Goal: Information Seeking & Learning: Find specific fact

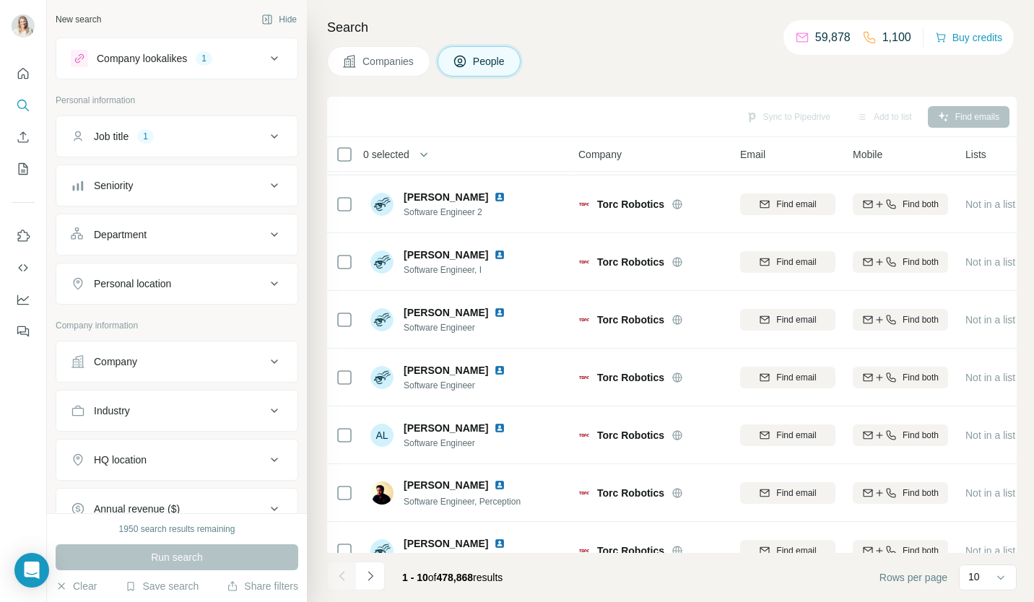
scroll to position [204, 0]
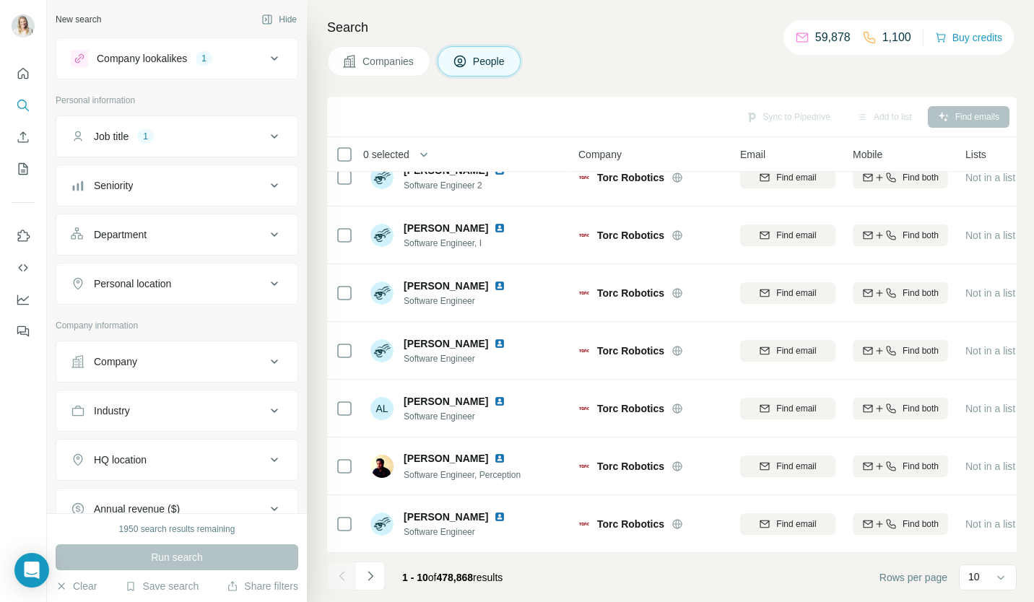
click at [372, 576] on icon "Navigate to next page" at bounding box center [370, 575] width 5 height 9
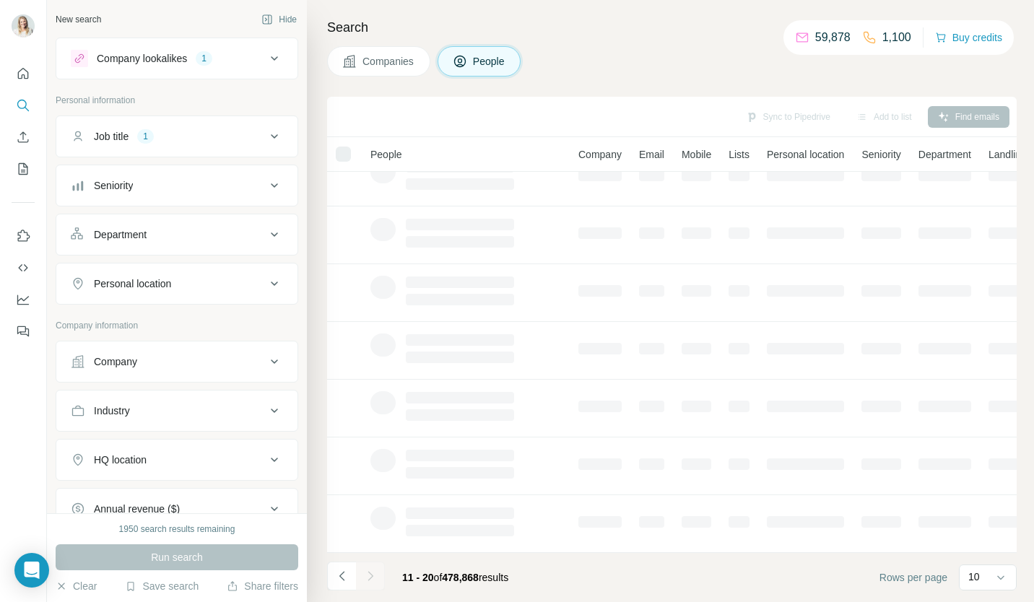
click at [386, 64] on span "Companies" at bounding box center [389, 61] width 53 height 14
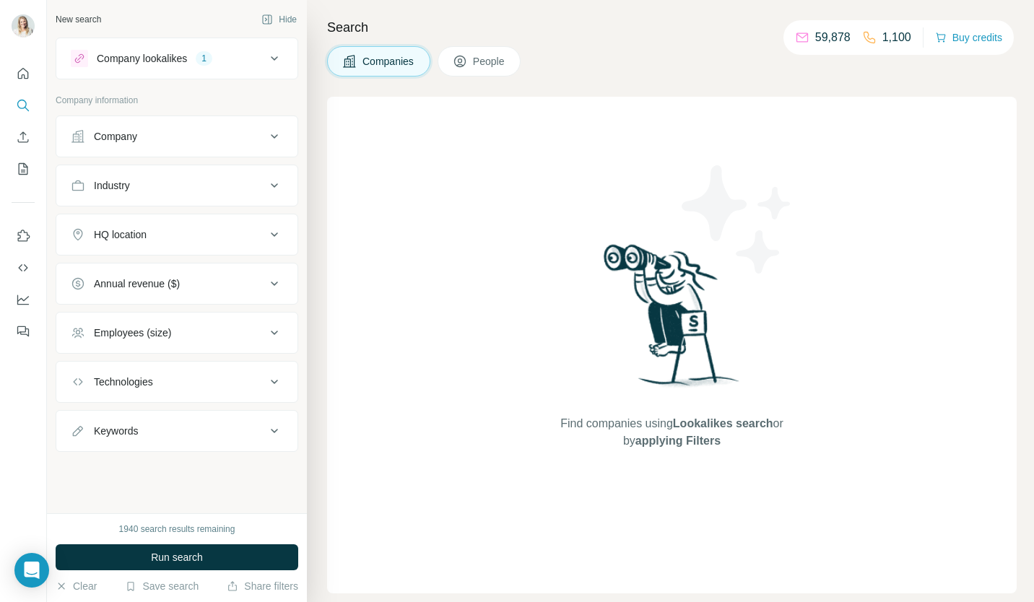
click at [482, 55] on span "People" at bounding box center [489, 61] width 33 height 14
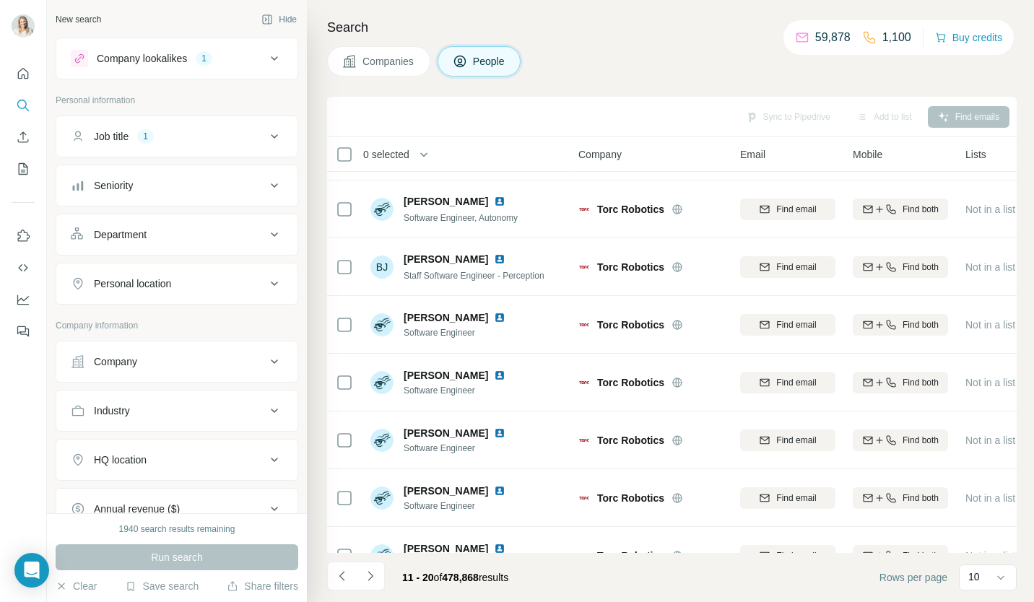
scroll to position [204, 0]
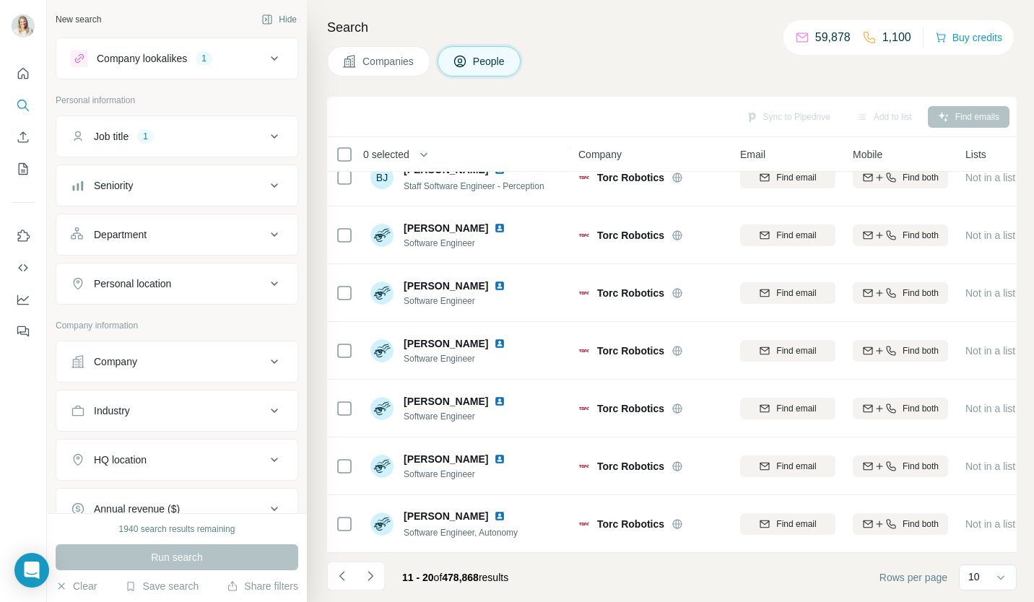
click at [368, 583] on button "Navigate to next page" at bounding box center [370, 576] width 29 height 29
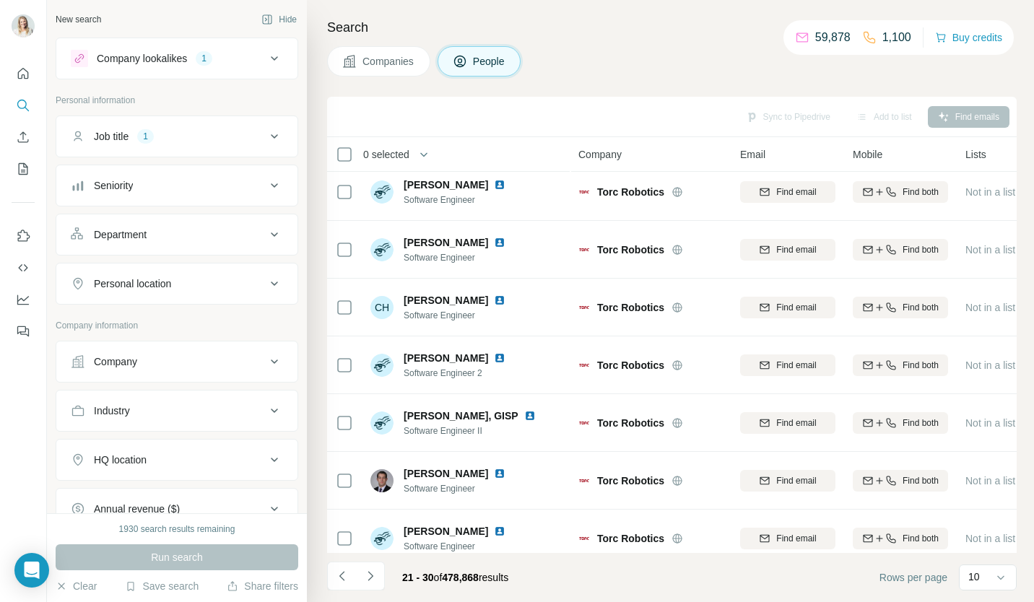
scroll to position [0, 0]
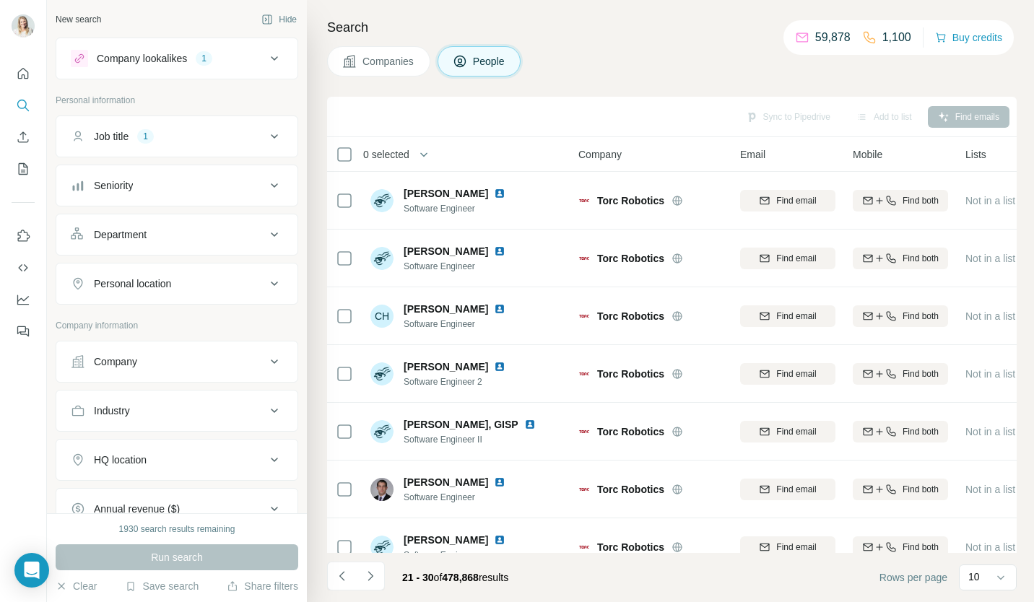
click at [370, 579] on icon "Navigate to next page" at bounding box center [370, 576] width 14 height 14
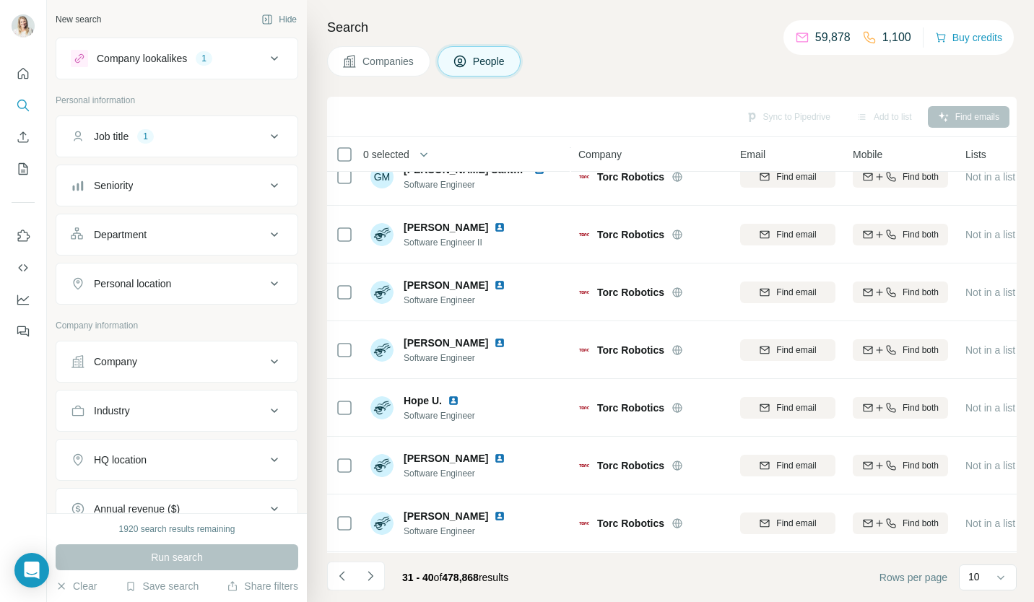
scroll to position [204, 0]
click at [374, 576] on icon "Navigate to next page" at bounding box center [370, 576] width 14 height 14
click at [376, 572] on icon "Navigate to next page" at bounding box center [370, 576] width 14 height 14
click at [378, 581] on button "Navigate to next page" at bounding box center [370, 576] width 29 height 29
click at [268, 137] on icon at bounding box center [274, 136] width 17 height 17
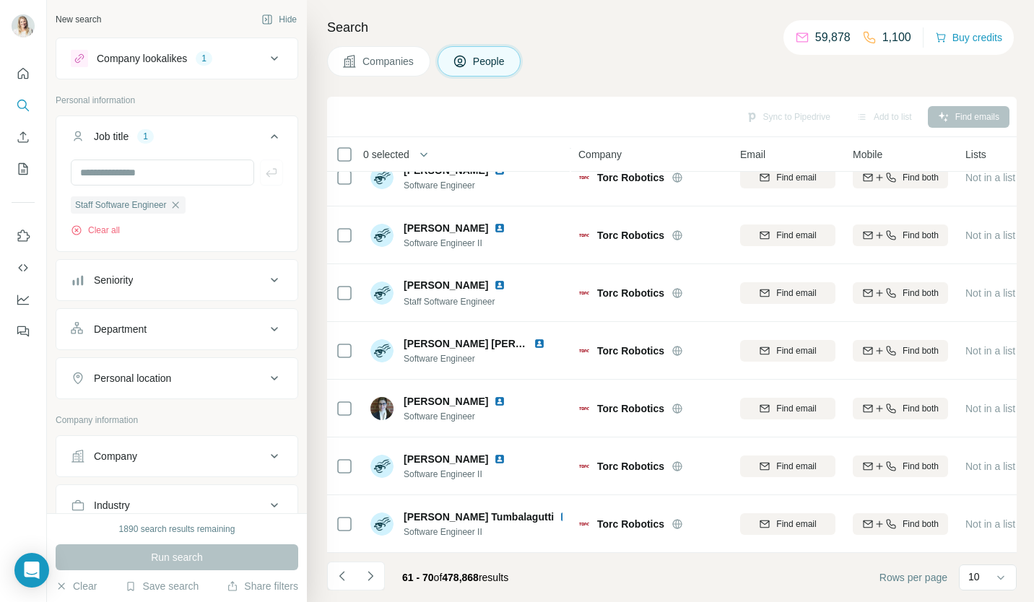
click at [181, 203] on icon "button" at bounding box center [176, 205] width 12 height 12
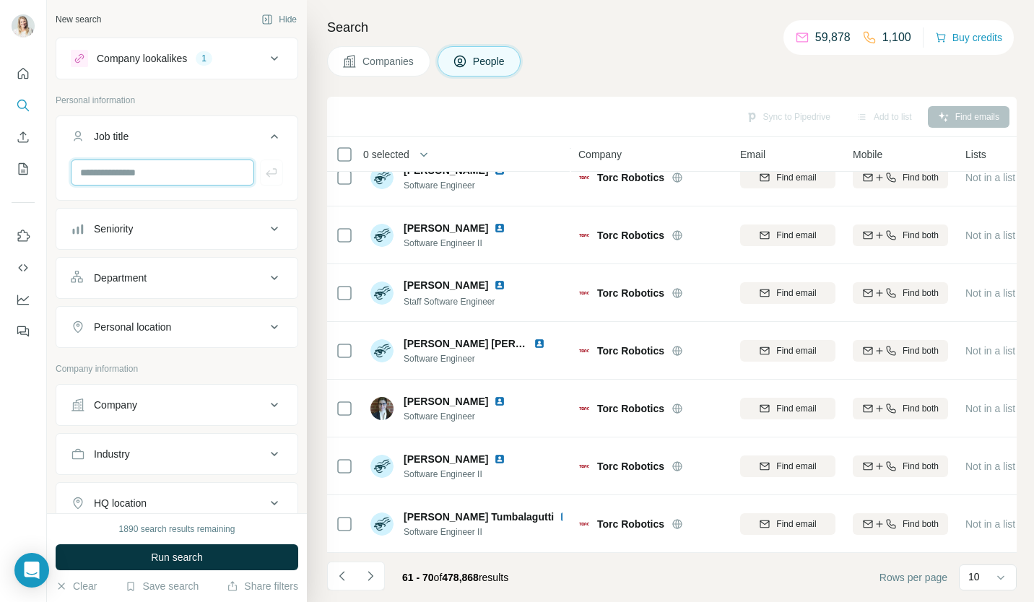
click at [175, 170] on input "text" at bounding box center [162, 173] width 183 height 26
type input "**********"
click at [264, 178] on icon "button" at bounding box center [271, 172] width 14 height 14
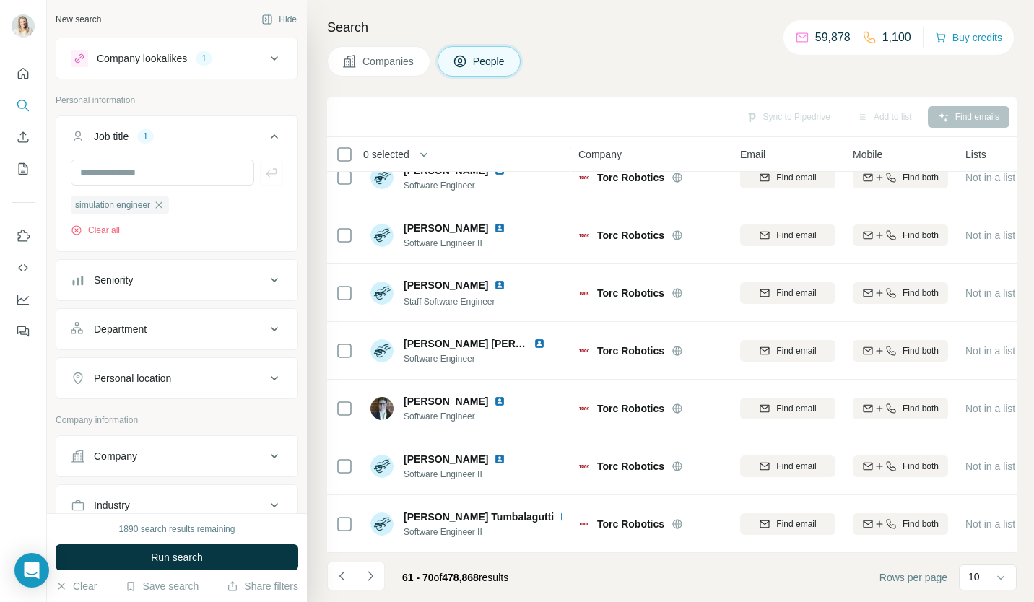
click at [189, 560] on span "Run search" at bounding box center [177, 557] width 52 height 14
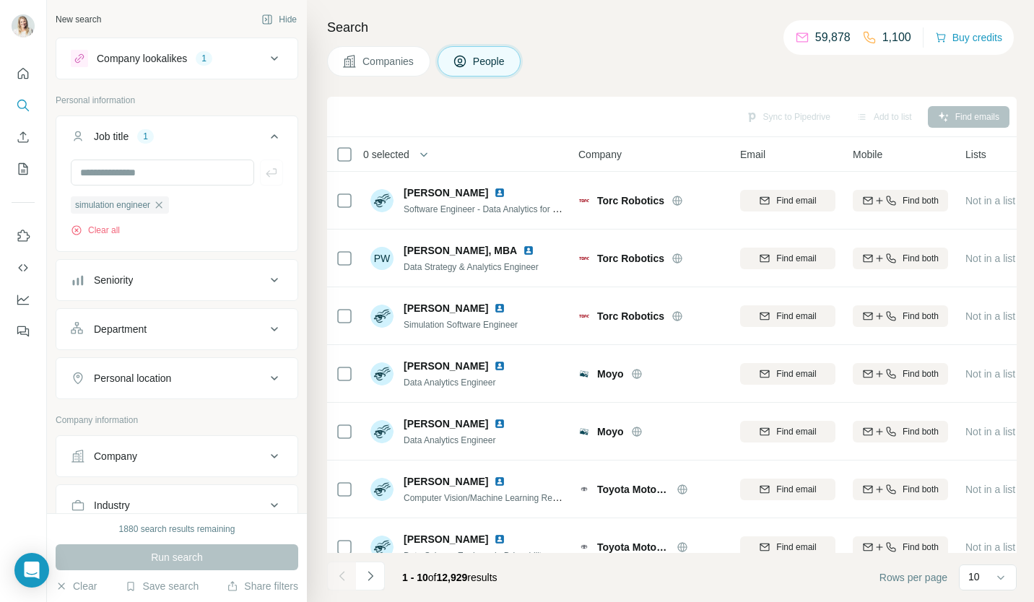
click at [376, 579] on icon "Navigate to next page" at bounding box center [370, 576] width 14 height 14
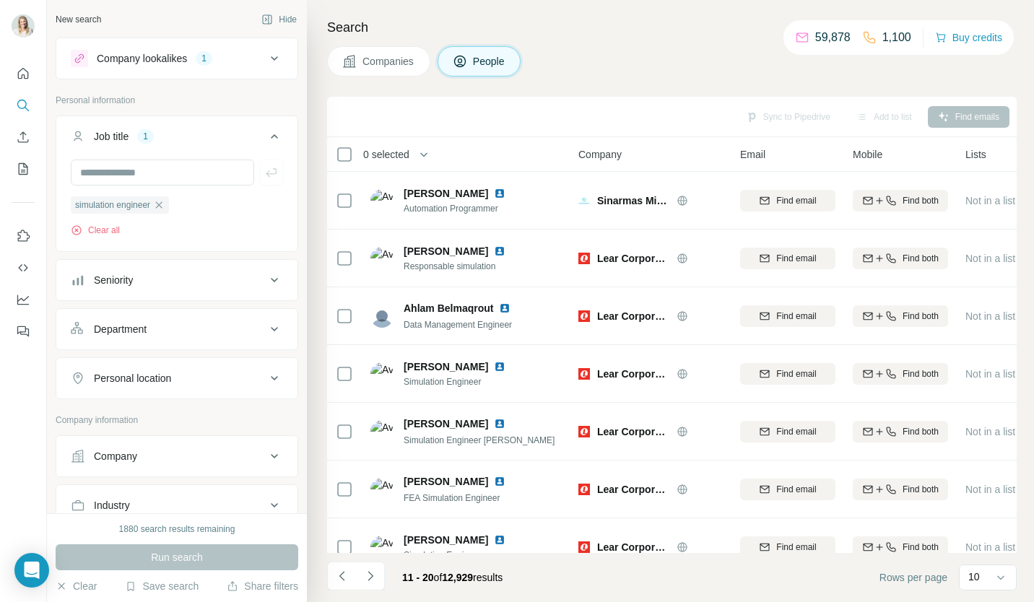
click at [261, 16] on icon "button" at bounding box center [267, 20] width 12 height 12
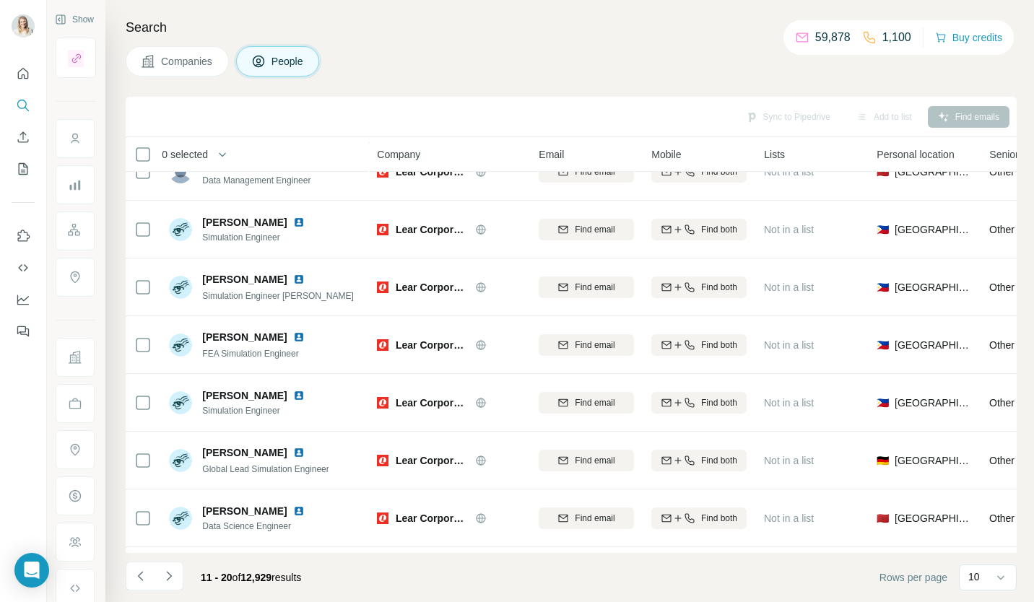
scroll to position [204, 0]
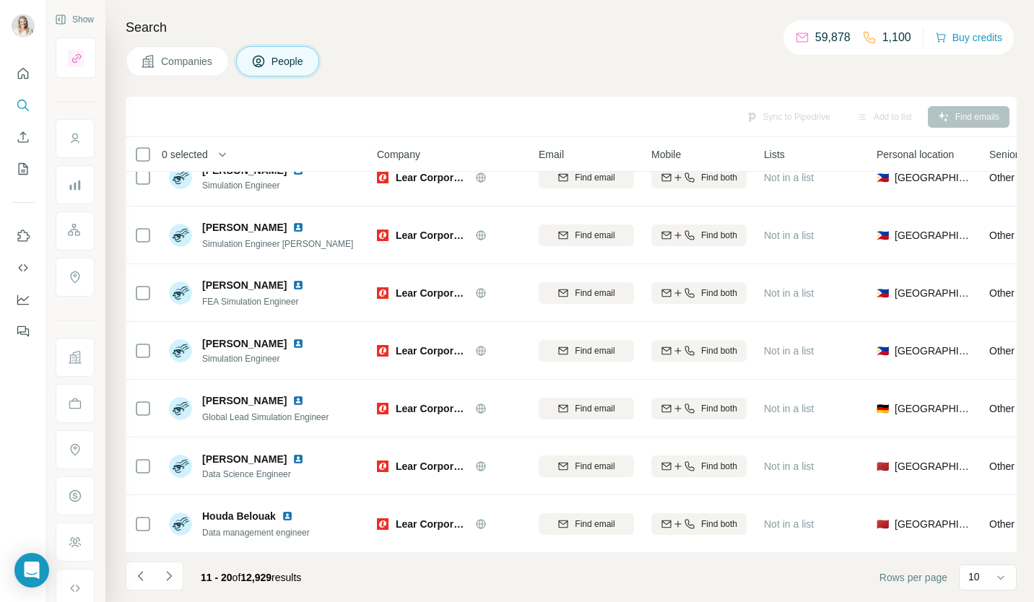
click at [173, 574] on icon "Navigate to next page" at bounding box center [169, 576] width 14 height 14
click at [173, 572] on icon "Navigate to next page" at bounding box center [169, 576] width 14 height 14
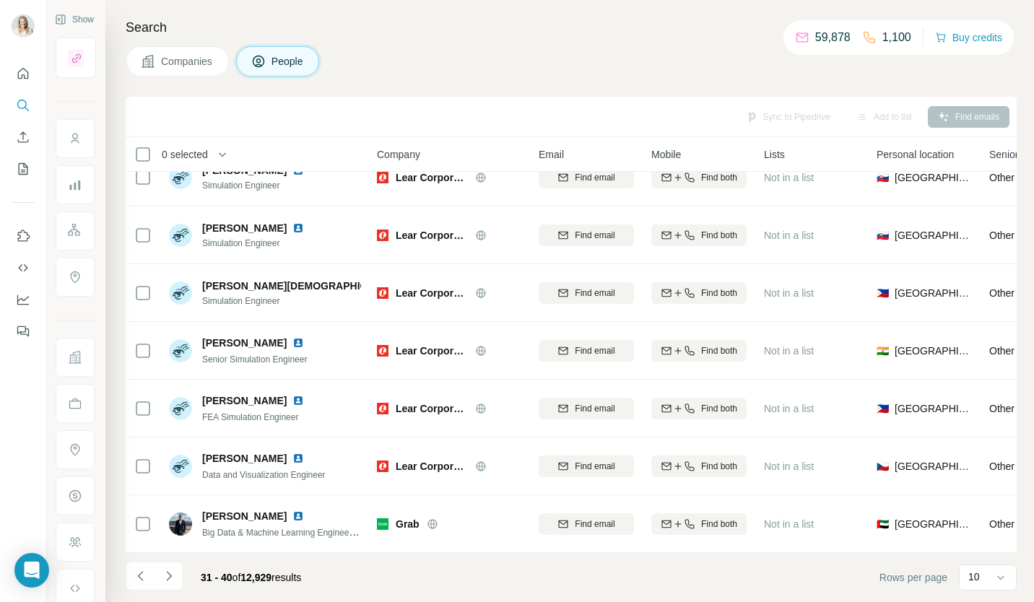
click at [170, 582] on icon "Navigate to next page" at bounding box center [169, 576] width 14 height 14
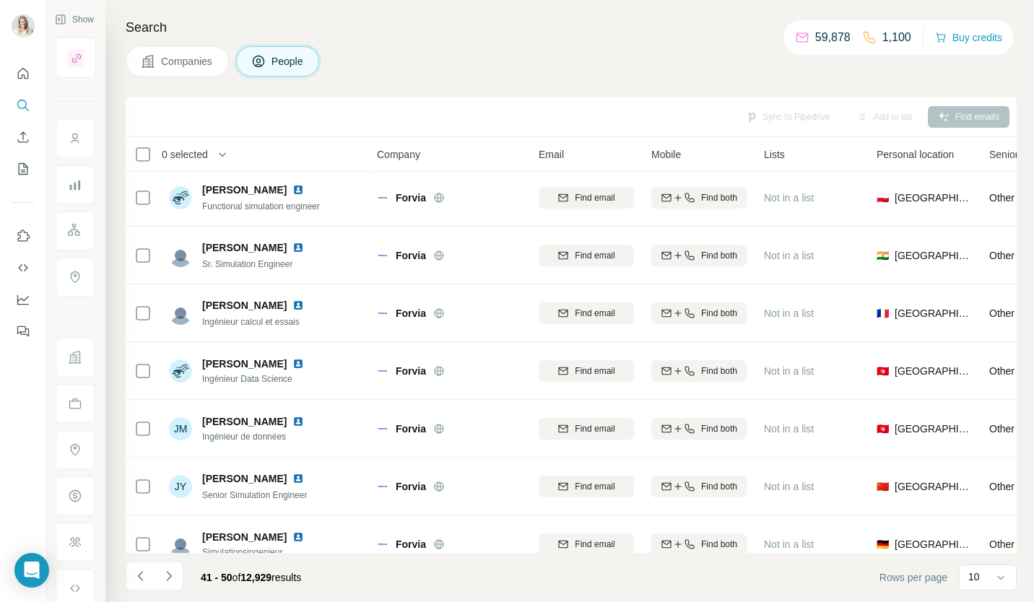
scroll to position [0, 0]
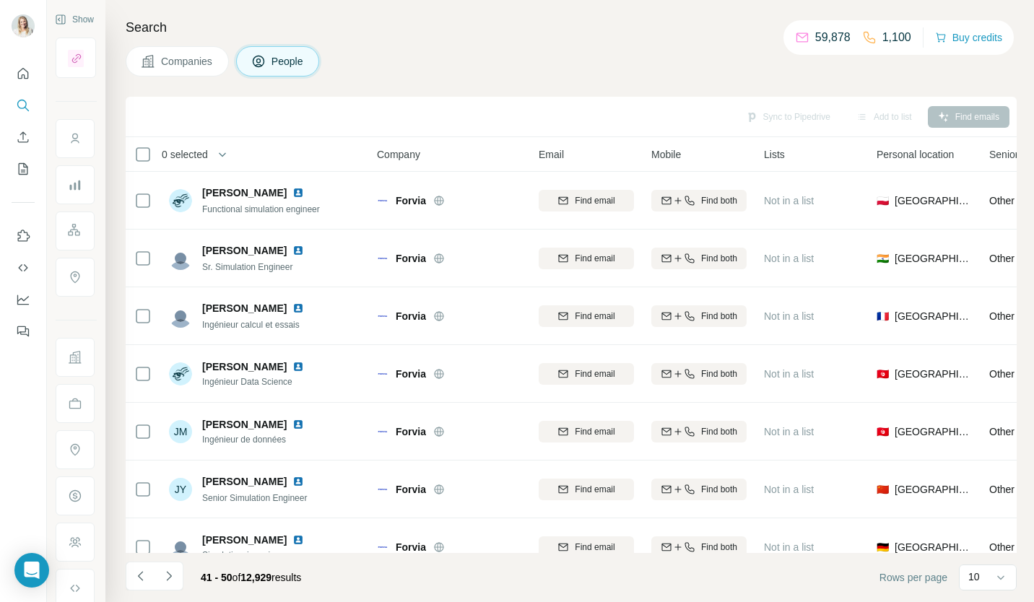
drag, startPoint x: 291, startPoint y: 250, endPoint x: 195, endPoint y: 251, distance: 96.0
click at [195, 251] on div "BHAGAT [PERSON_NAME] Simulation Engineer" at bounding box center [245, 258] width 152 height 30
copy div "[PERSON_NAME]"
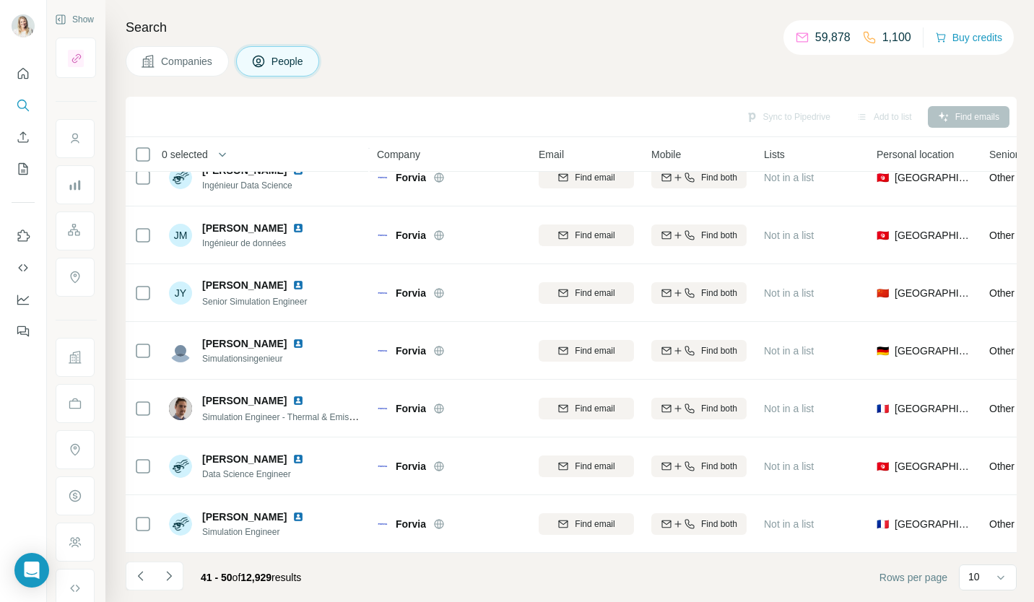
click at [175, 576] on icon "Navigate to next page" at bounding box center [169, 576] width 14 height 14
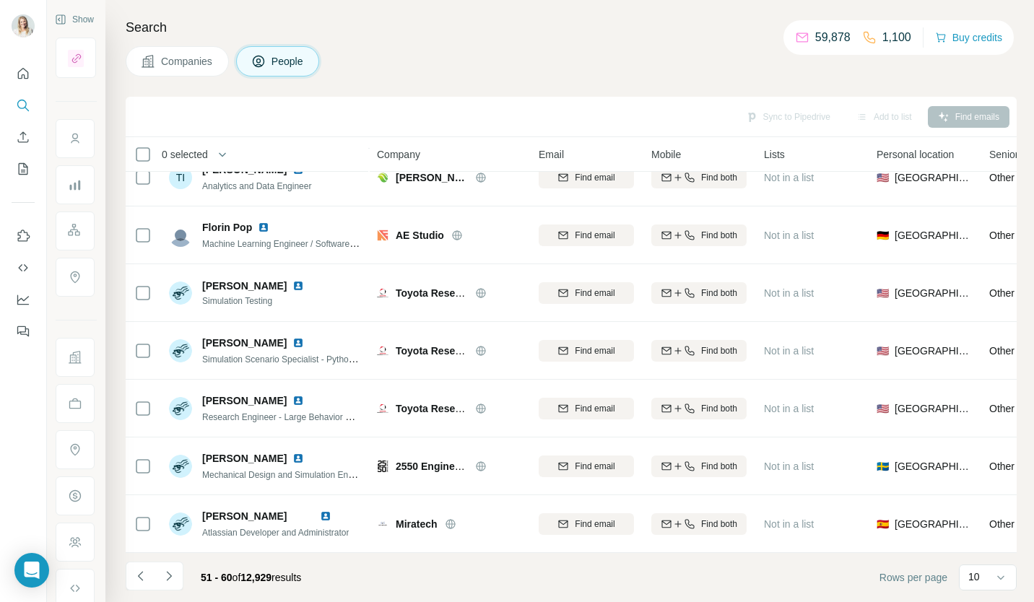
click at [170, 578] on icon "Navigate to next page" at bounding box center [169, 576] width 14 height 14
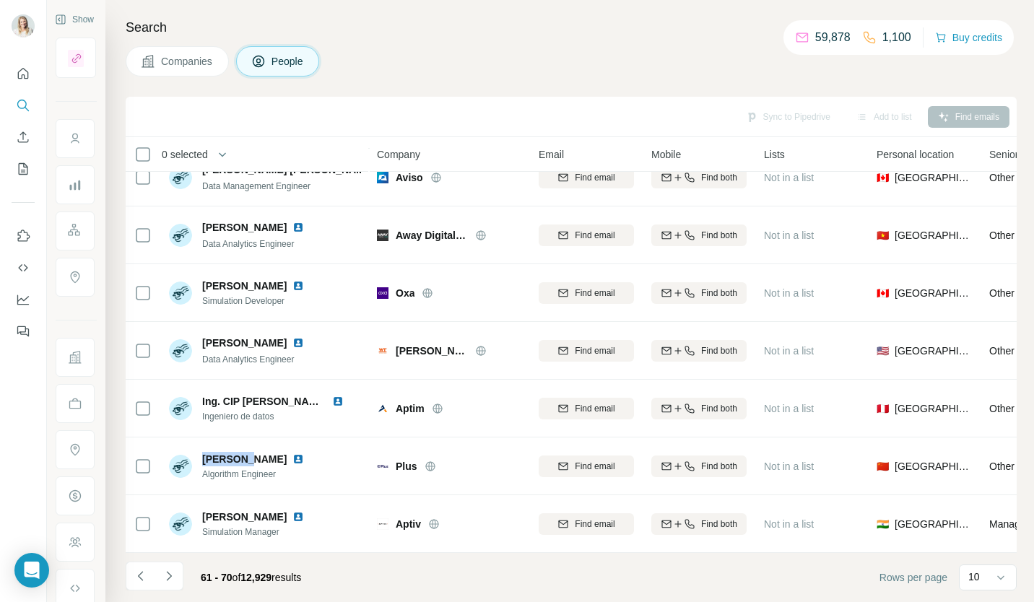
drag, startPoint x: 203, startPoint y: 452, endPoint x: 245, endPoint y: 452, distance: 41.9
click at [245, 452] on div "[PERSON_NAME]" at bounding box center [261, 459] width 119 height 14
copy span "[PERSON_NAME]"
click at [169, 586] on button "Navigate to next page" at bounding box center [169, 576] width 29 height 29
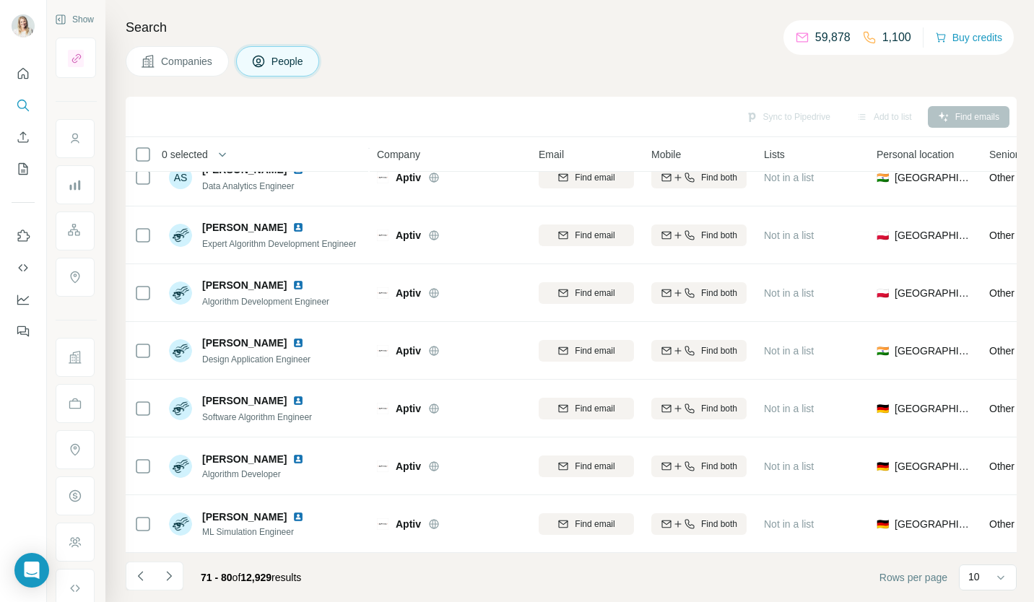
click at [173, 577] on icon "Navigate to next page" at bounding box center [169, 576] width 14 height 14
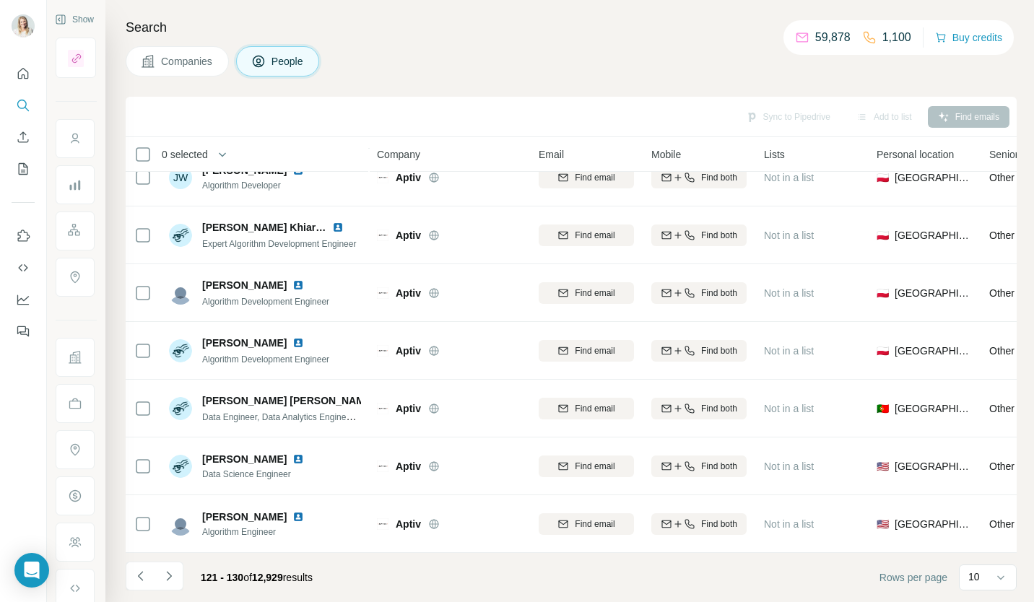
click at [173, 577] on icon "Navigate to next page" at bounding box center [169, 576] width 14 height 14
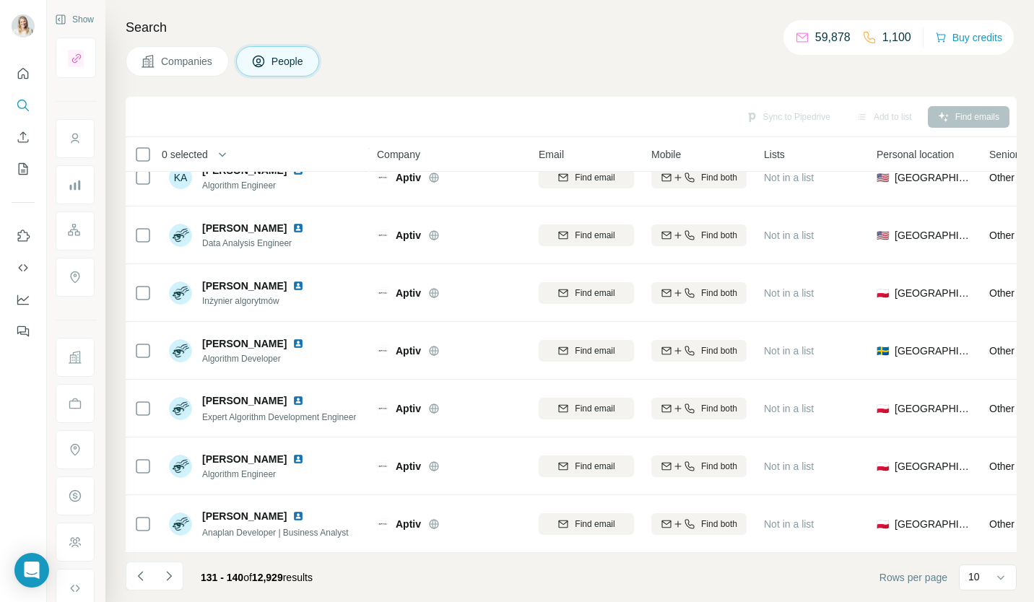
click at [173, 577] on icon "Navigate to next page" at bounding box center [169, 576] width 14 height 14
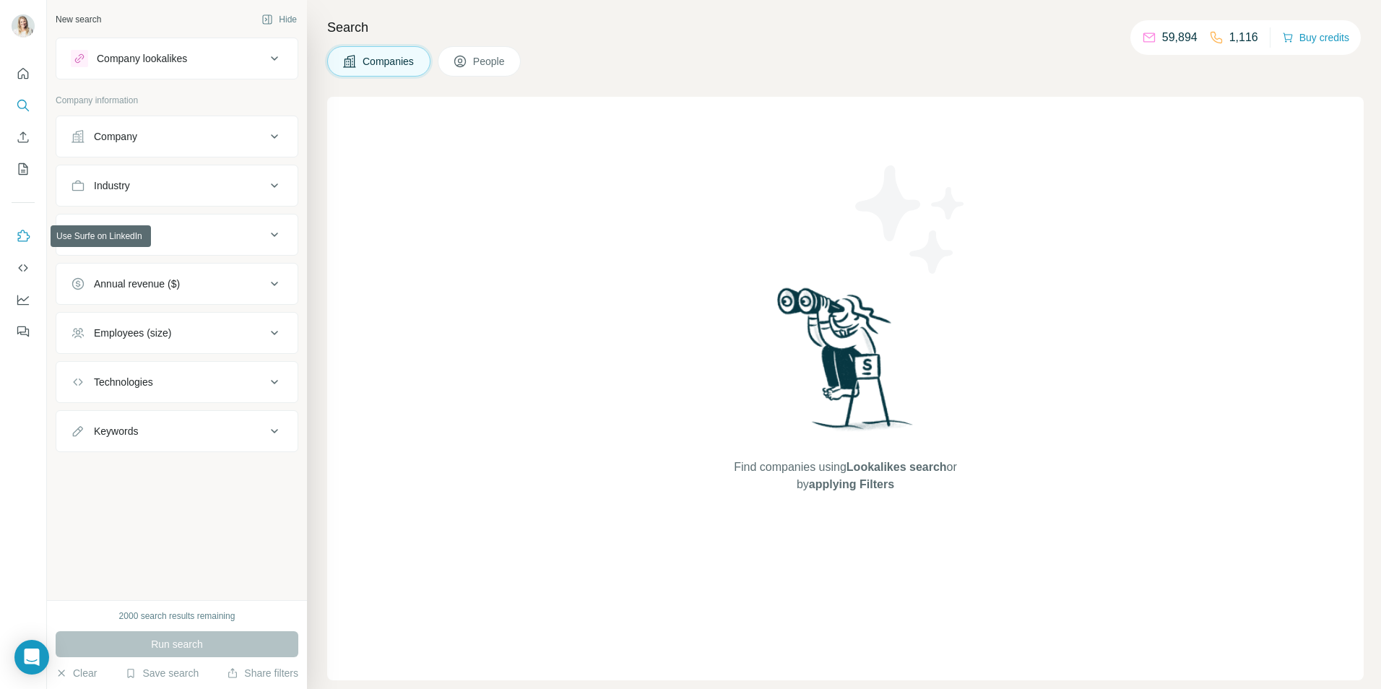
click at [20, 239] on icon "Use Surfe on LinkedIn" at bounding box center [23, 236] width 14 height 14
